Goal: Task Accomplishment & Management: Use online tool/utility

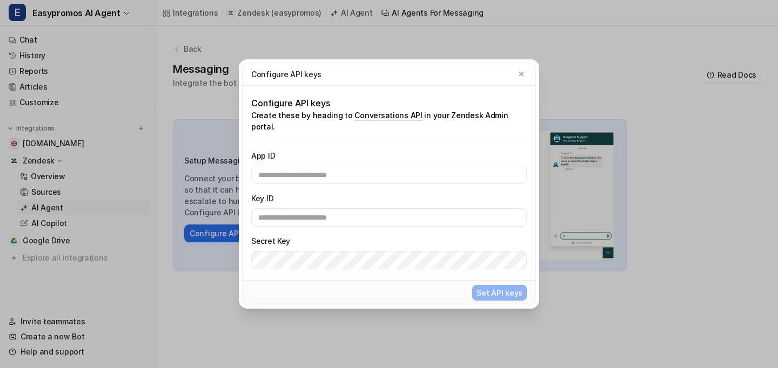
click at [516, 74] on div "Configure API keys" at bounding box center [388, 74] width 275 height 11
click at [522, 78] on icon "button" at bounding box center [521, 74] width 8 height 8
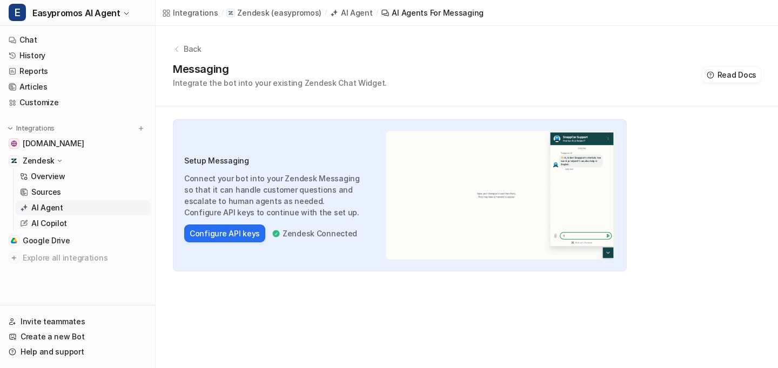
click at [46, 206] on p "AI Agent" at bounding box center [47, 208] width 32 height 11
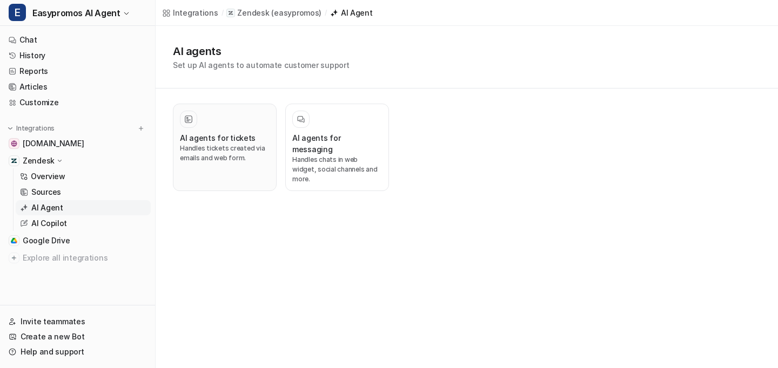
click at [219, 146] on p "Handles tickets created via emails and web form." at bounding box center [225, 153] width 90 height 19
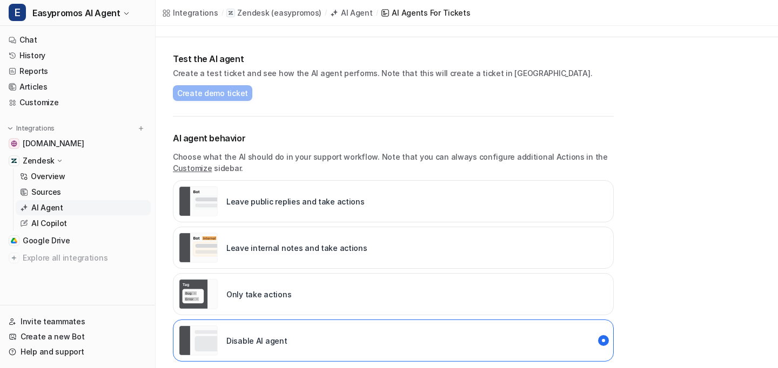
scroll to position [70, 0]
click at [332, 252] on div "Leave internal notes and take actions" at bounding box center [273, 247] width 189 height 30
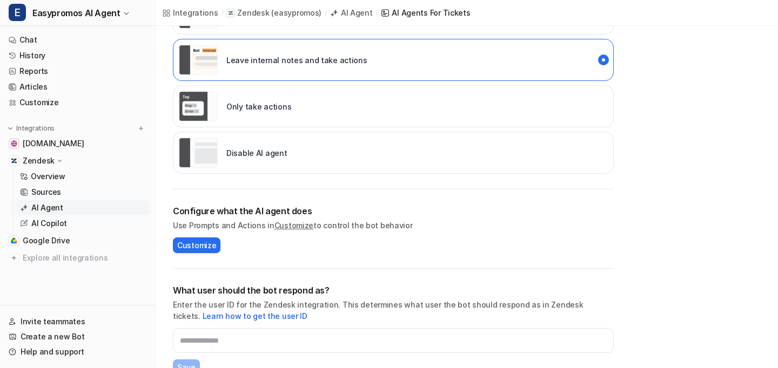
scroll to position [359, 0]
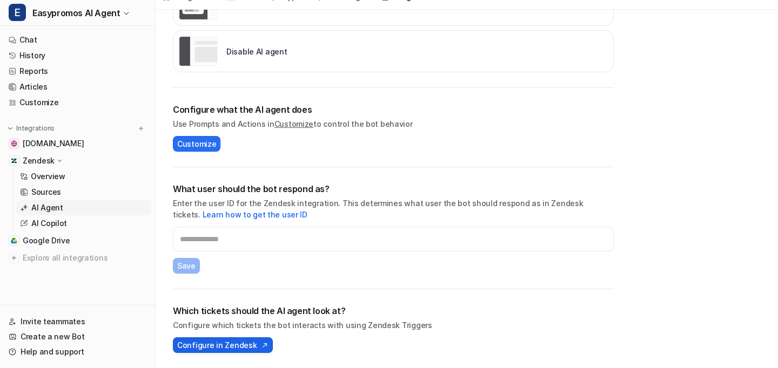
click at [215, 342] on span "Configure in Zendesk" at bounding box center [216, 345] width 79 height 11
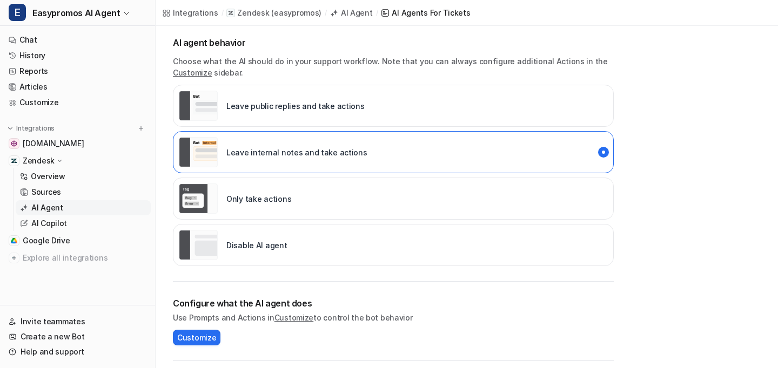
scroll to position [162, 0]
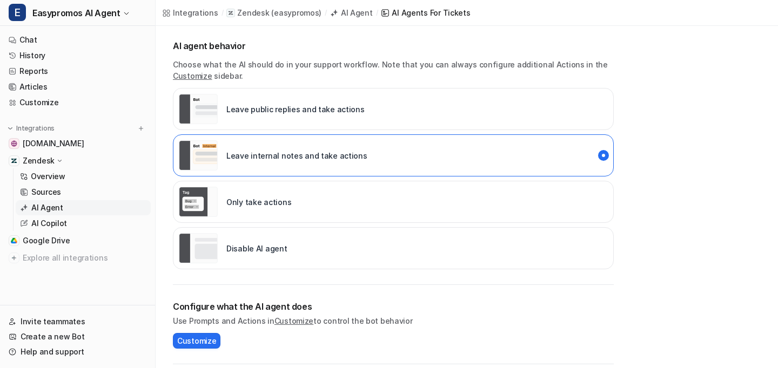
click at [285, 206] on p "Only take actions" at bounding box center [258, 202] width 65 height 11
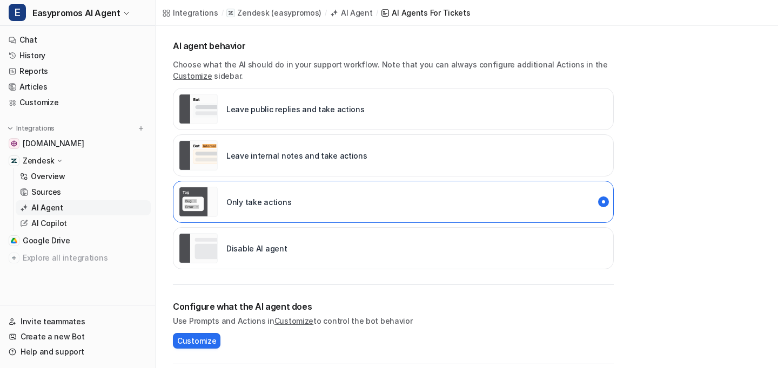
click at [307, 176] on div "Leave internal notes and take actions" at bounding box center [393, 156] width 441 height 42
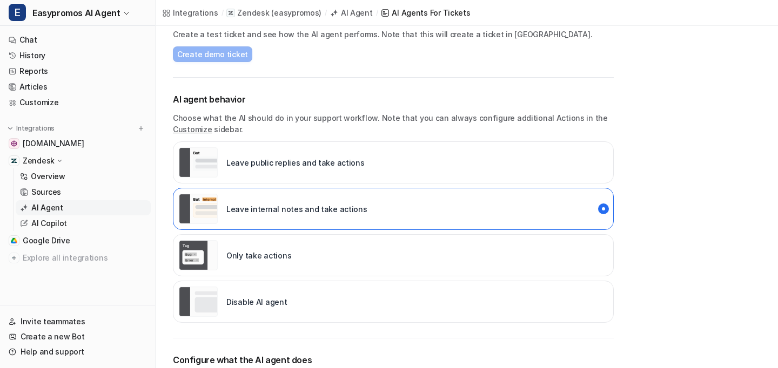
scroll to position [97, 0]
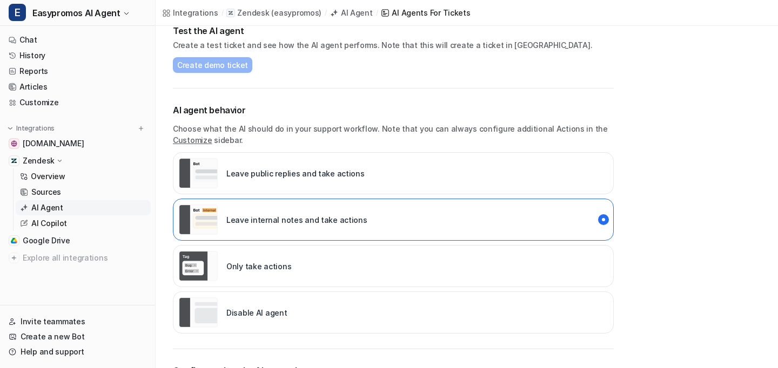
click at [198, 138] on link "Customize" at bounding box center [192, 140] width 39 height 9
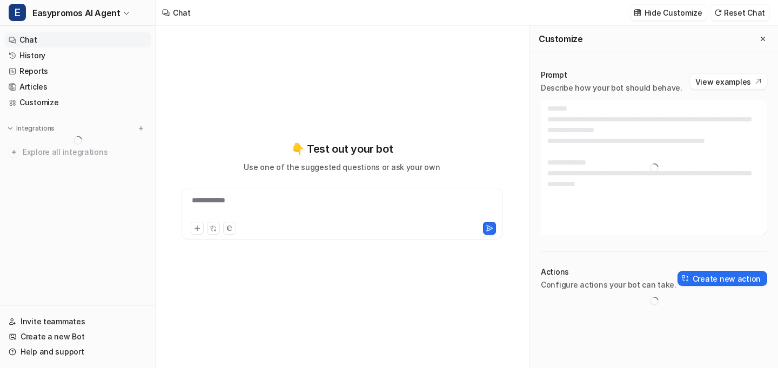
type textarea "**********"
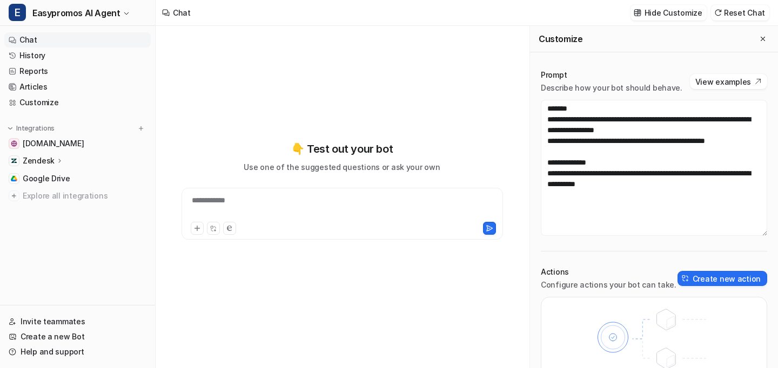
scroll to position [55, 0]
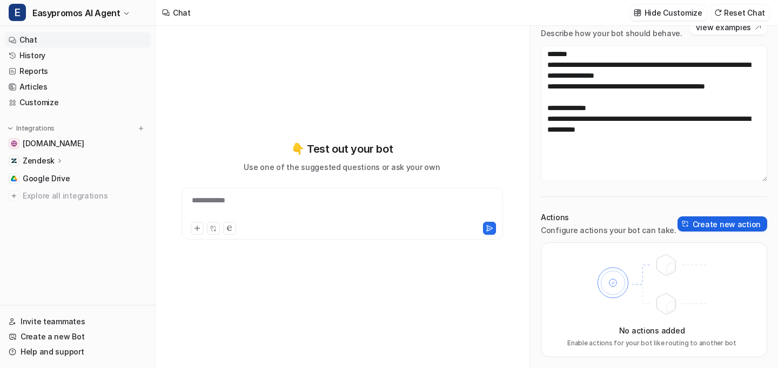
click at [714, 224] on button "Create new action" at bounding box center [722, 224] width 90 height 15
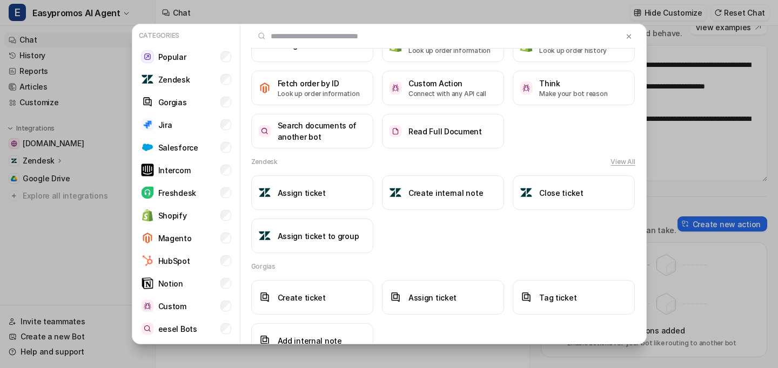
scroll to position [121, 0]
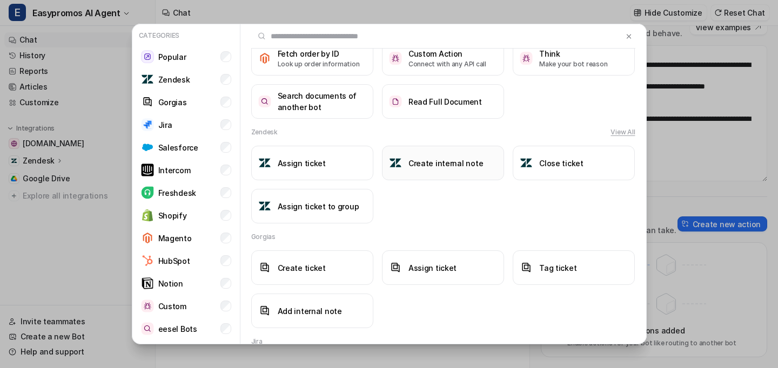
click at [414, 162] on h3 "Create internal note" at bounding box center [445, 163] width 75 height 11
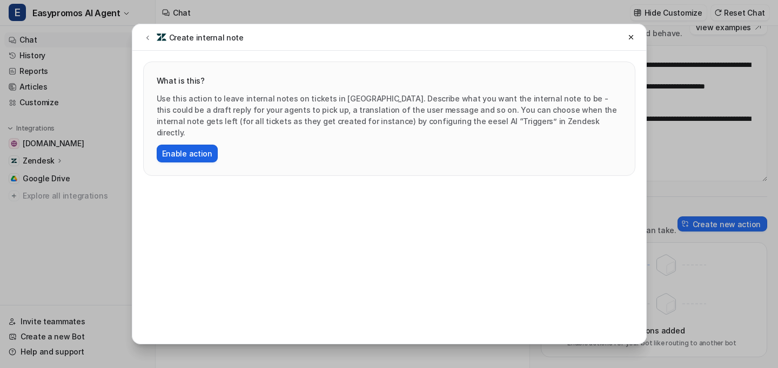
click at [187, 145] on button "Enable action" at bounding box center [187, 154] width 61 height 18
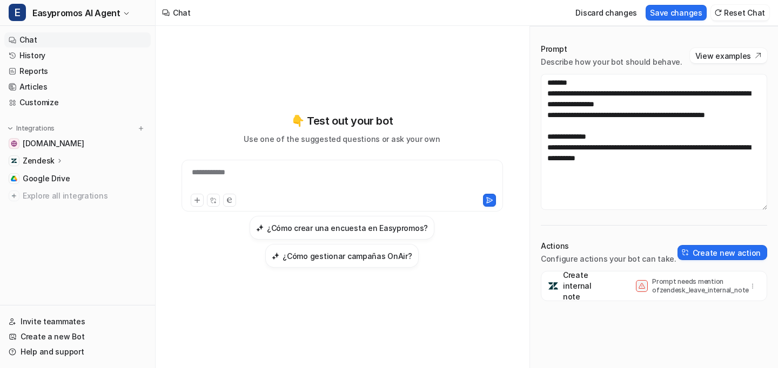
scroll to position [26, 0]
click at [753, 288] on icon "button" at bounding box center [753, 287] width 8 height 8
click at [259, 173] on div at bounding box center [342, 179] width 316 height 25
paste div
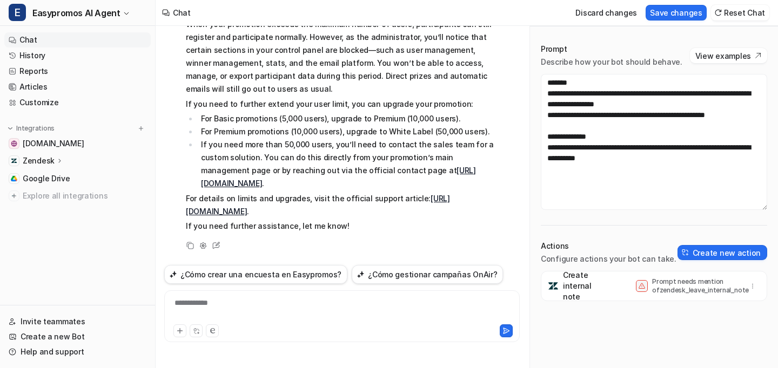
scroll to position [83, 0]
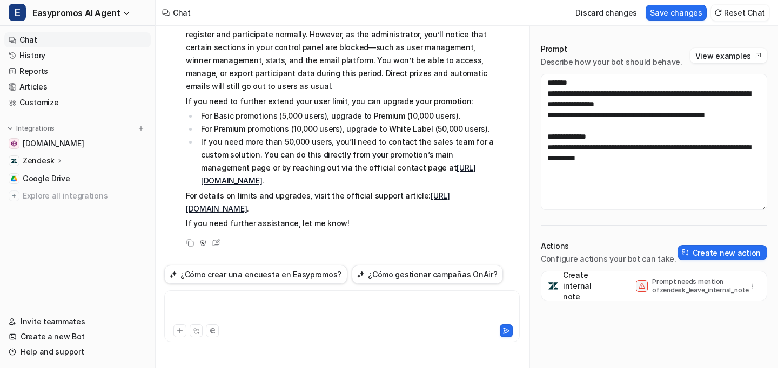
click at [217, 300] on div at bounding box center [342, 310] width 350 height 25
paste div
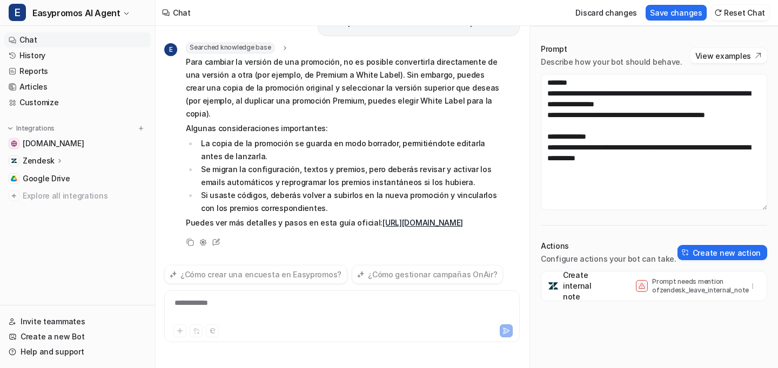
scroll to position [357, 0]
